Goal: Information Seeking & Learning: Find contact information

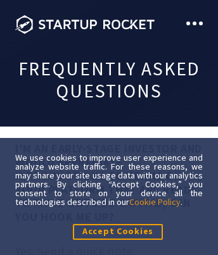
scroll to position [260, 0]
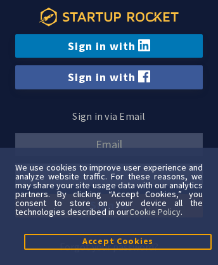
click at [109, 16] on icon at bounding box center [108, 17] width 139 height 19
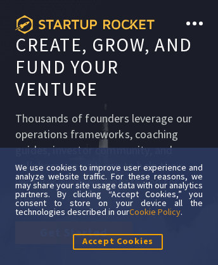
click at [85, 24] on icon at bounding box center [84, 24] width 139 height 19
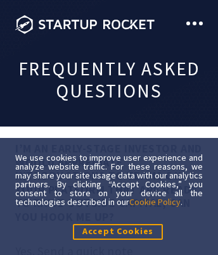
scroll to position [1981, 0]
